Goal: Information Seeking & Learning: Find specific page/section

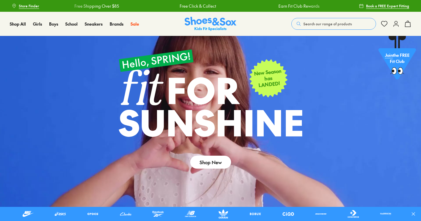
click at [336, 28] on button "Search our range of products" at bounding box center [333, 24] width 85 height 12
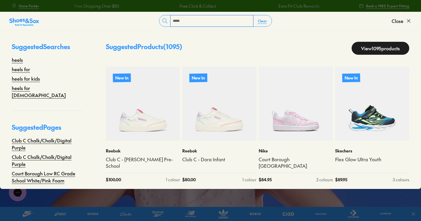
type input "*****"
